Goal: Task Accomplishment & Management: Manage account settings

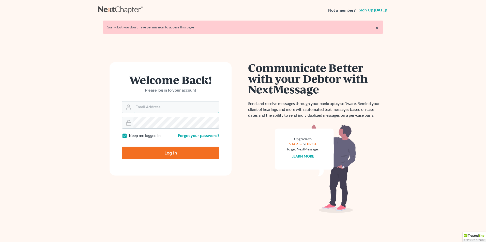
type input "[EMAIL_ADDRESS][DOMAIN_NAME]"
click at [159, 151] on input "Log In" at bounding box center [171, 153] width 98 height 13
type input "Thinking..."
drag, startPoint x: 195, startPoint y: 107, endPoint x: 130, endPoint y: 87, distance: 67.3
click at [130, 87] on form "Welcome Back! Please log in to your account Email Address derrensjohnson@derren…" at bounding box center [170, 119] width 122 height 114
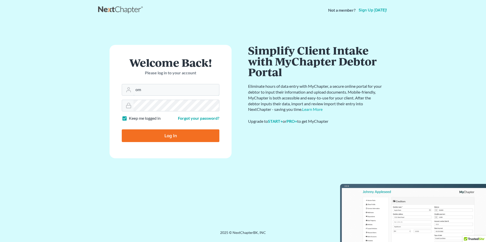
type input "m"
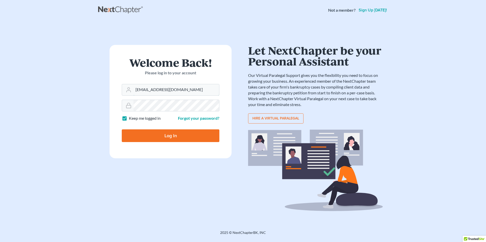
type input "derrenjohnson@aol.com"
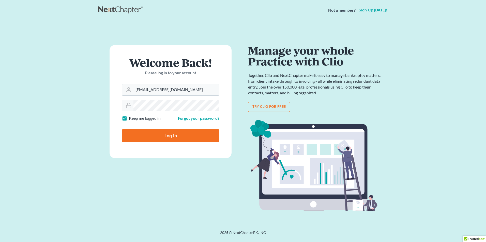
click at [122, 130] on input "Log In" at bounding box center [171, 136] width 98 height 13
type input "Thinking..."
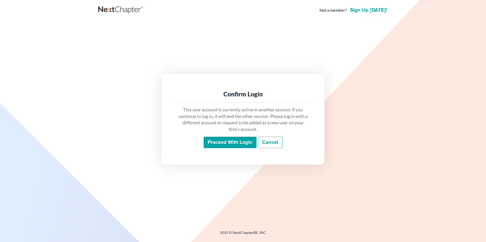
click at [239, 141] on input "Proceed with login" at bounding box center [229, 143] width 53 height 12
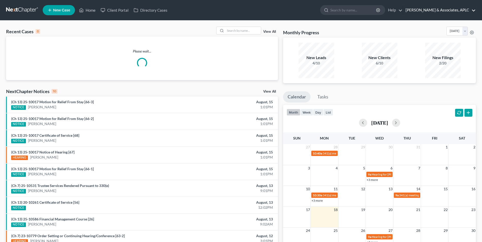
click at [458, 10] on link "[PERSON_NAME] & Associates, APLC" at bounding box center [439, 10] width 73 height 9
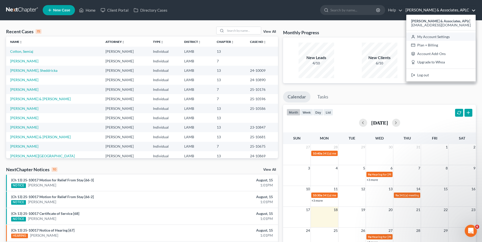
click at [439, 36] on link "My Account Settings" at bounding box center [440, 37] width 69 height 9
select select "23"
select select "19"
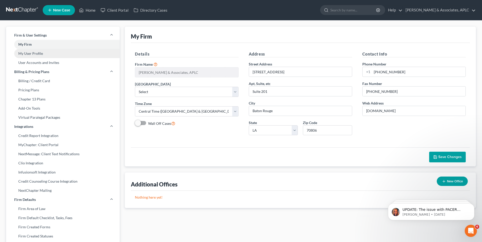
click at [35, 53] on link "My User Profile" at bounding box center [63, 53] width 114 height 9
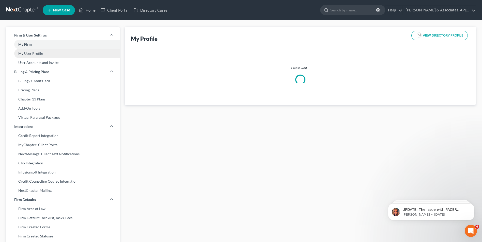
select select "19"
select select "35"
select select "attorney"
select select "0"
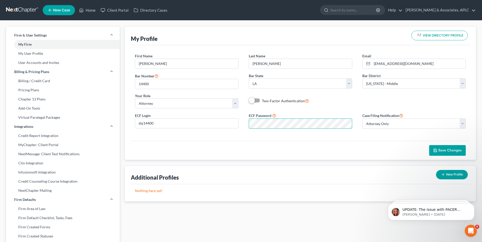
click at [249, 109] on form "First Name * [PERSON_NAME] Last Name * [PERSON_NAME] Email * [EMAIL_ADDRESS][DO…" at bounding box center [300, 93] width 331 height 80
click at [437, 151] on icon "button" at bounding box center [435, 151] width 4 height 4
click at [93, 8] on link "Home" at bounding box center [87, 10] width 22 height 9
